Goal: Transaction & Acquisition: Download file/media

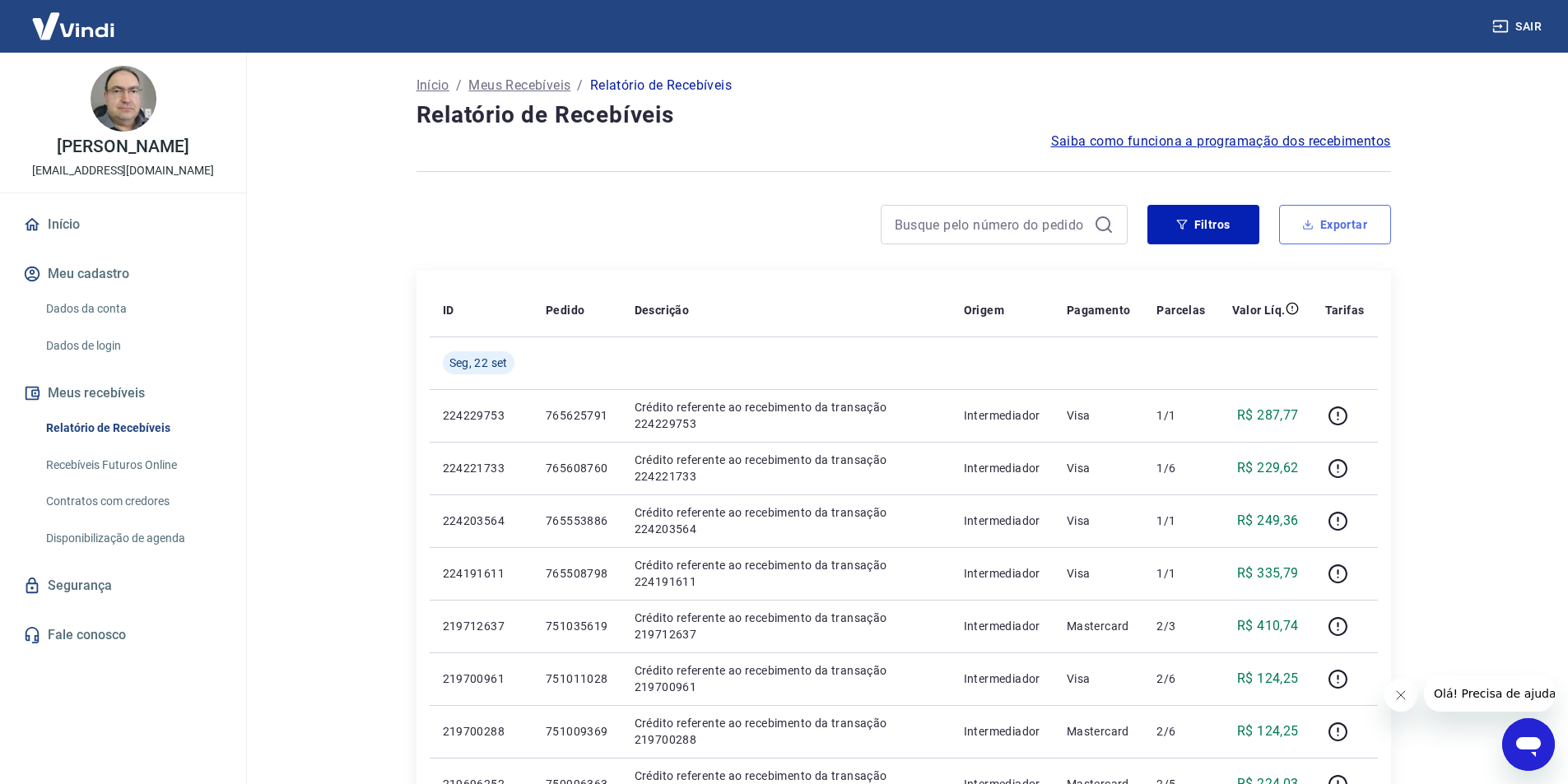
click at [1332, 227] on button "Exportar" at bounding box center [1335, 224] width 112 height 39
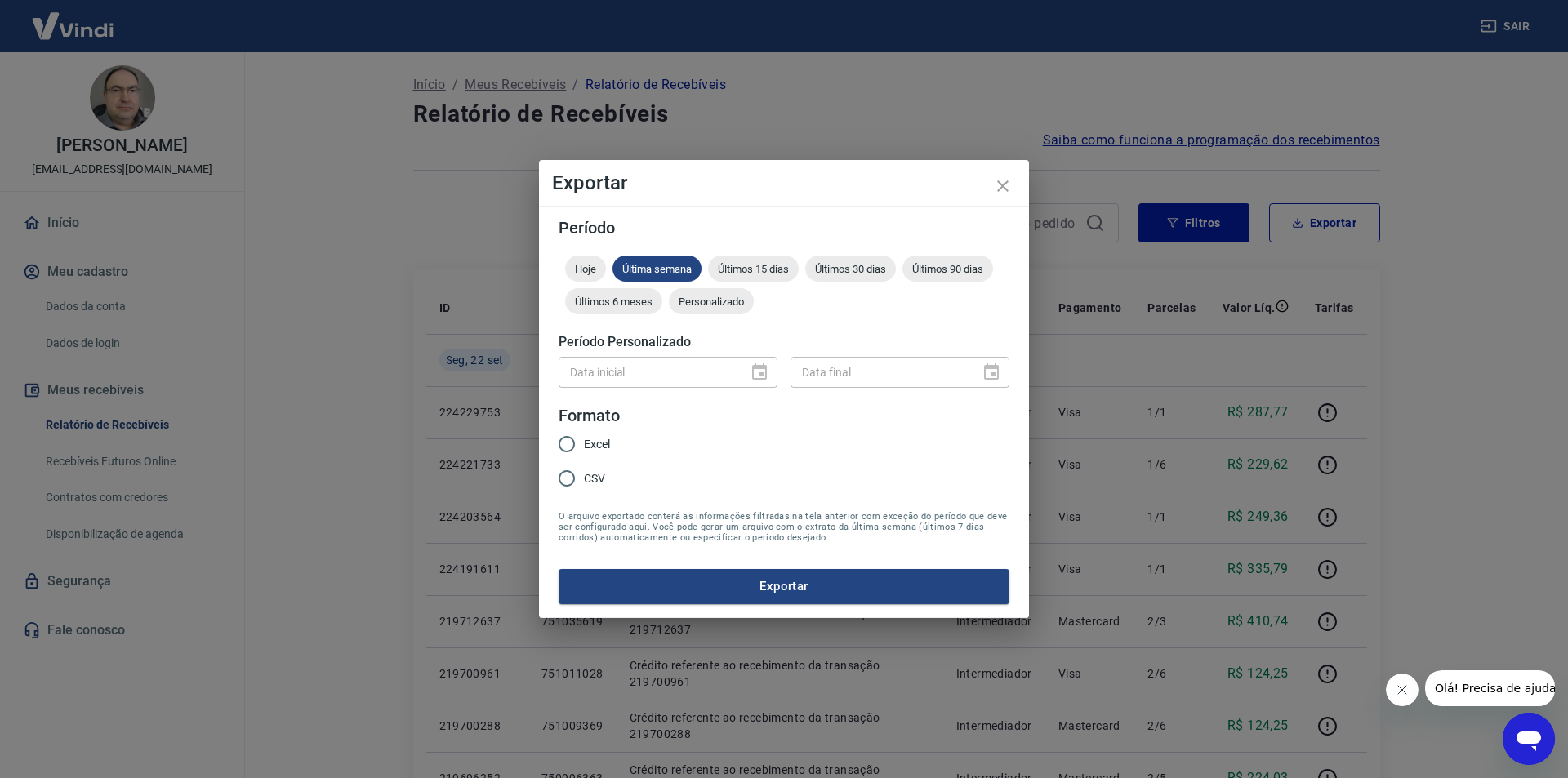
click at [566, 444] on input "Excel" at bounding box center [566, 443] width 34 height 34
radio input "true"
click at [756, 587] on button "Exportar" at bounding box center [783, 585] width 451 height 34
